Goal: Check status: Check status

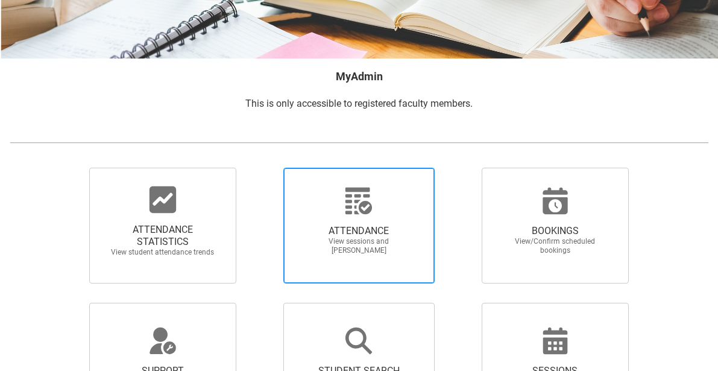
scroll to position [239, 0]
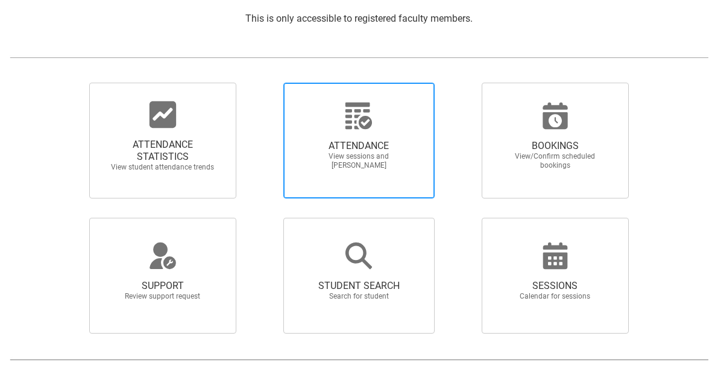
click at [373, 134] on span "ATTENDANCE View sessions and [PERSON_NAME]" at bounding box center [359, 154] width 116 height 49
click at [265, 83] on input "ATTENDANCE View sessions and [PERSON_NAME]" at bounding box center [264, 82] width 1 height 1
radio input "true"
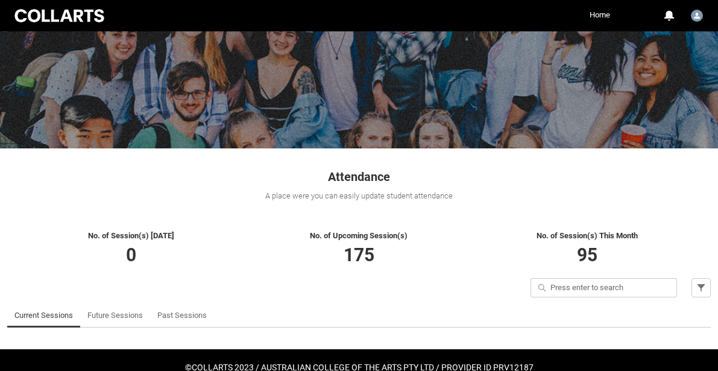
scroll to position [104, 0]
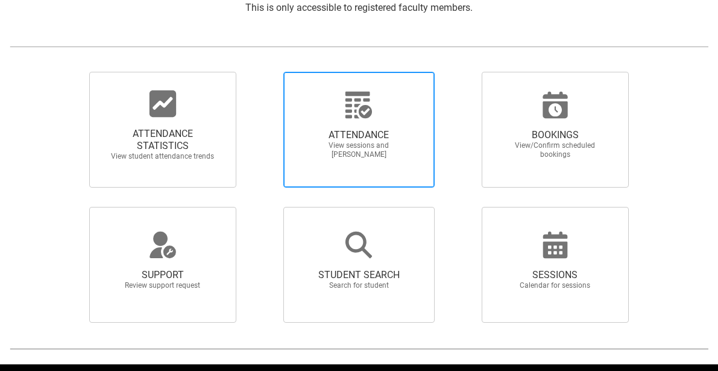
scroll to position [251, 0]
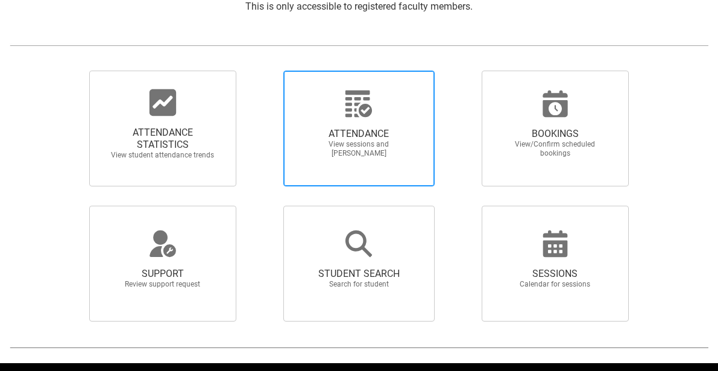
click at [355, 157] on span "View sessions and [PERSON_NAME]" at bounding box center [359, 149] width 106 height 18
click at [265, 71] on input "ATTENDANCE View sessions and [PERSON_NAME]" at bounding box center [264, 70] width 1 height 1
radio input "true"
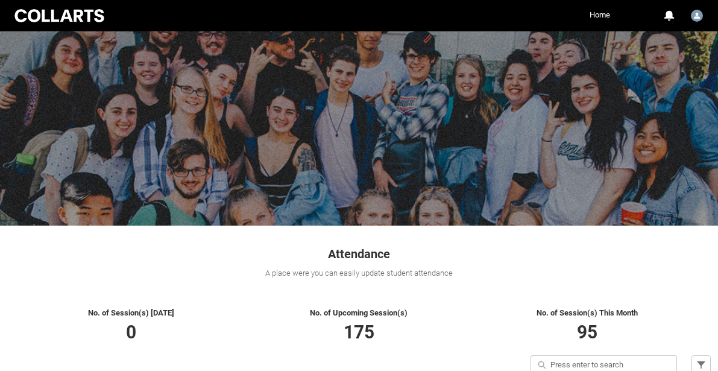
scroll to position [104, 0]
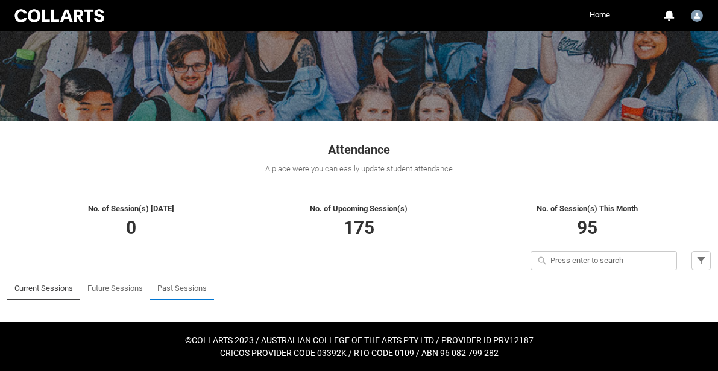
click at [185, 286] on link "Past Sessions" at bounding box center [181, 288] width 49 height 24
click at [199, 289] on link "Past Sessions" at bounding box center [181, 288] width 49 height 24
click at [134, 289] on link "Future Sessions" at bounding box center [114, 288] width 55 height 24
click at [133, 289] on link "Future Sessions" at bounding box center [114, 288] width 55 height 24
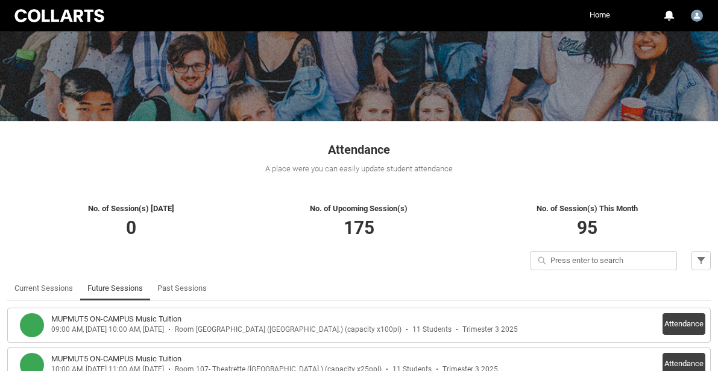
click at [125, 283] on link "Future Sessions" at bounding box center [114, 288] width 55 height 24
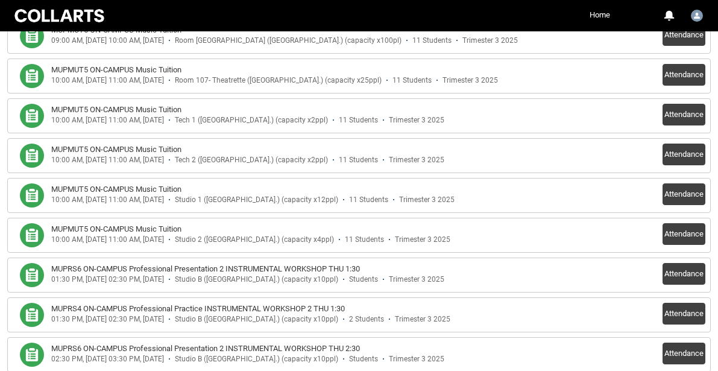
scroll to position [0, 0]
